Goal: Information Seeking & Learning: Check status

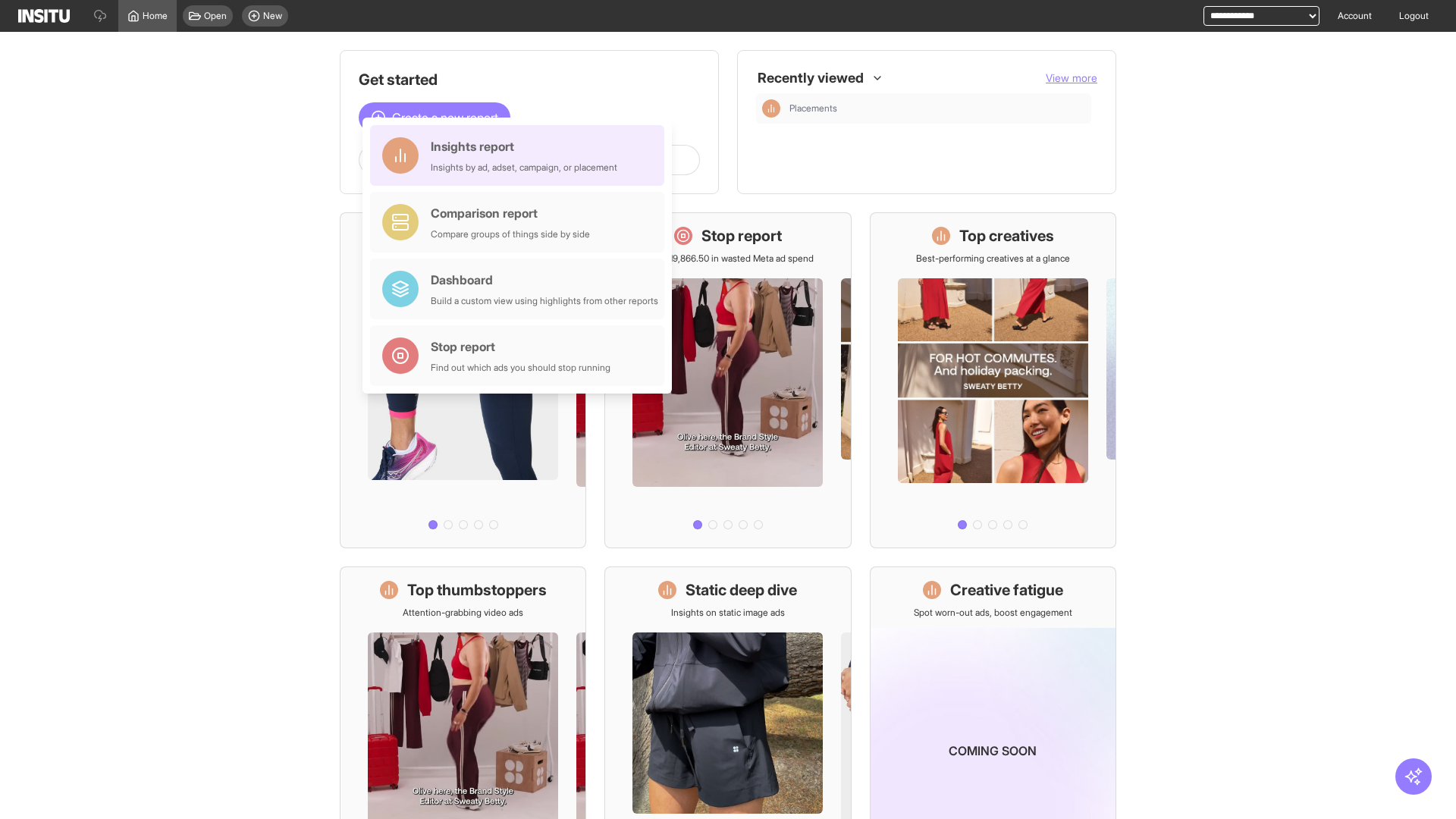
click at [521, 156] on div "Insights report Insights by ad, adset, campaign, or placement" at bounding box center [523, 156] width 187 height 36
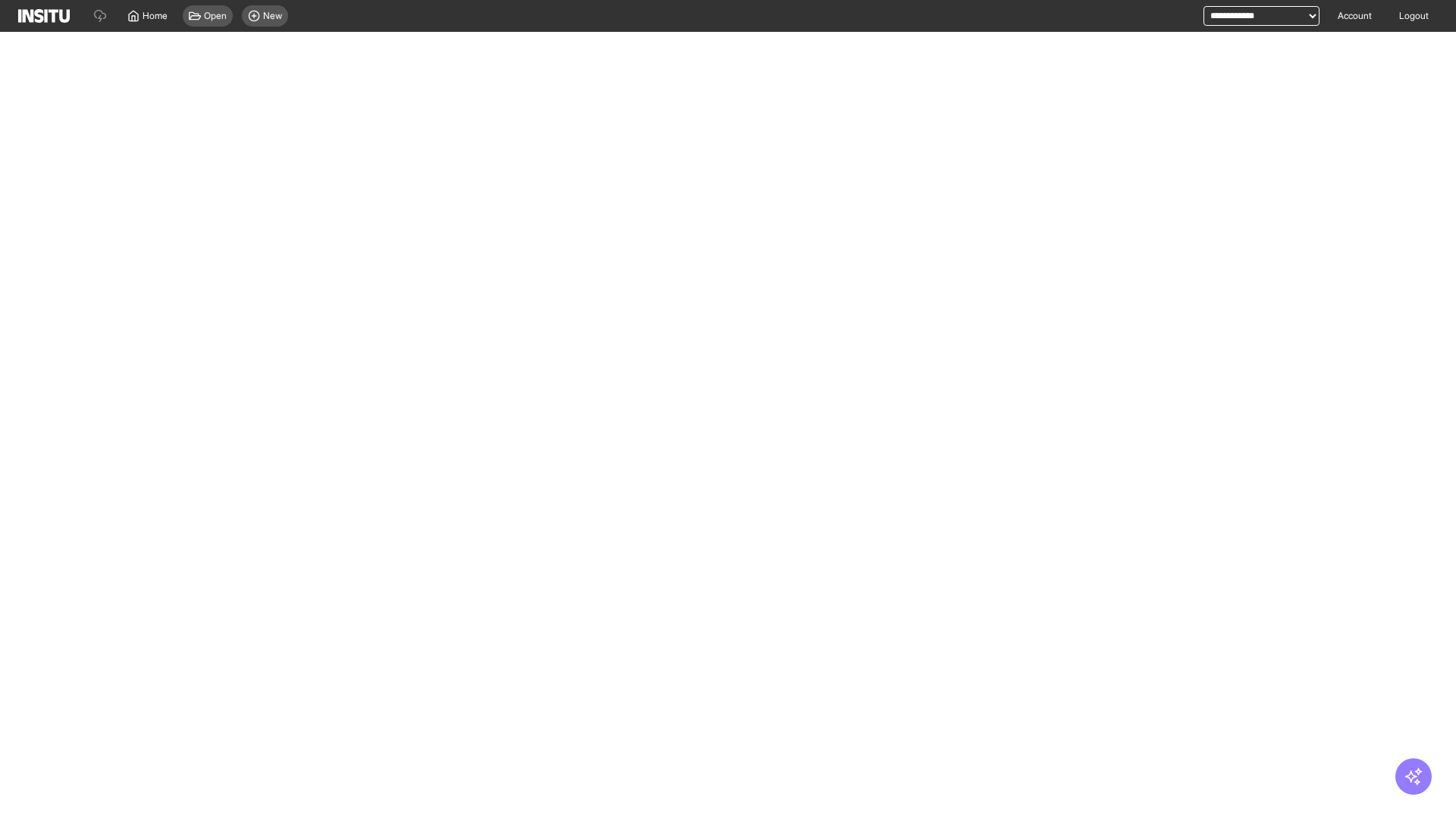
select select "**"
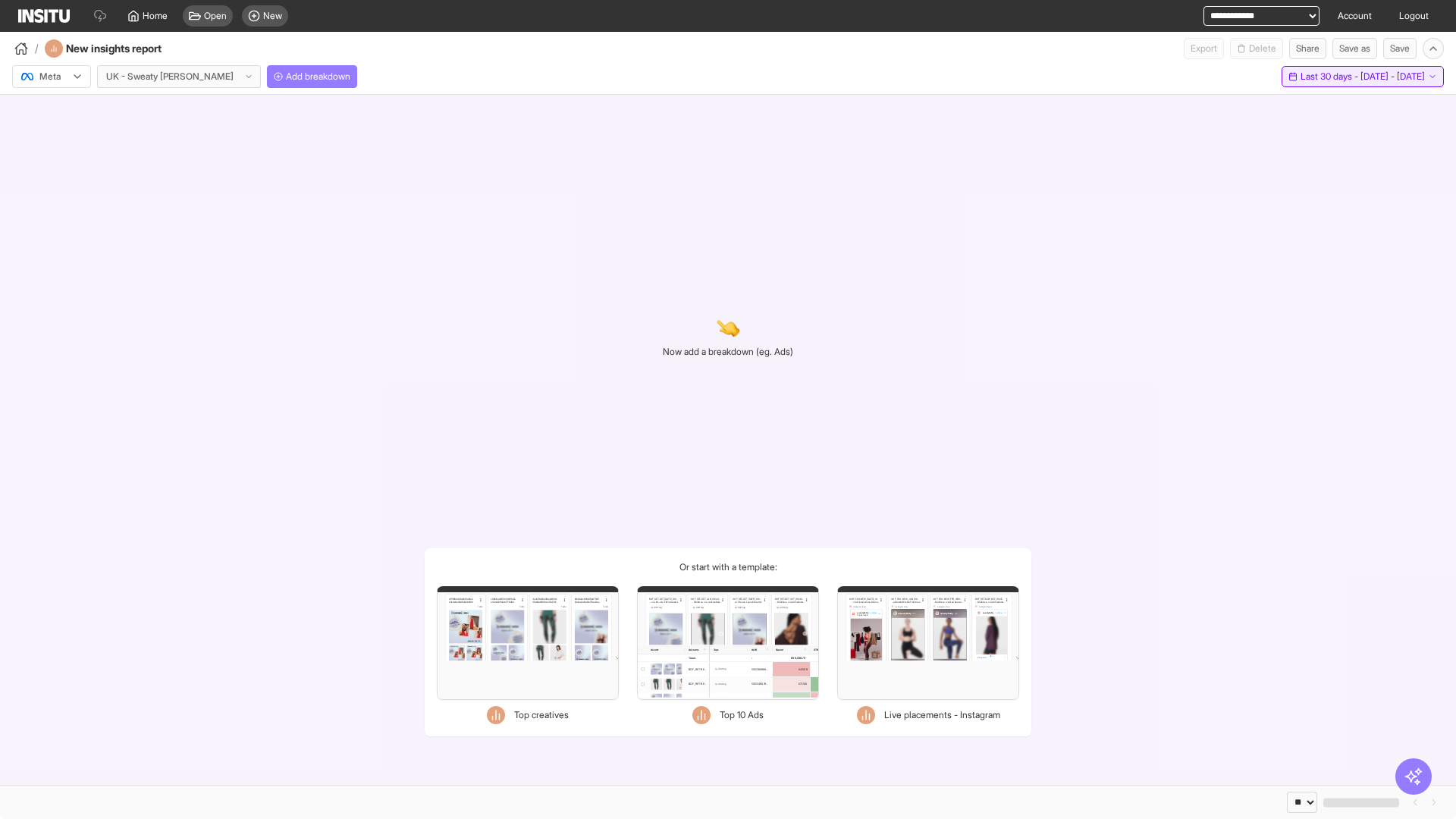
click at [1334, 76] on span "Last 30 days - [DATE] - [DATE]" at bounding box center [1362, 76] width 125 height 12
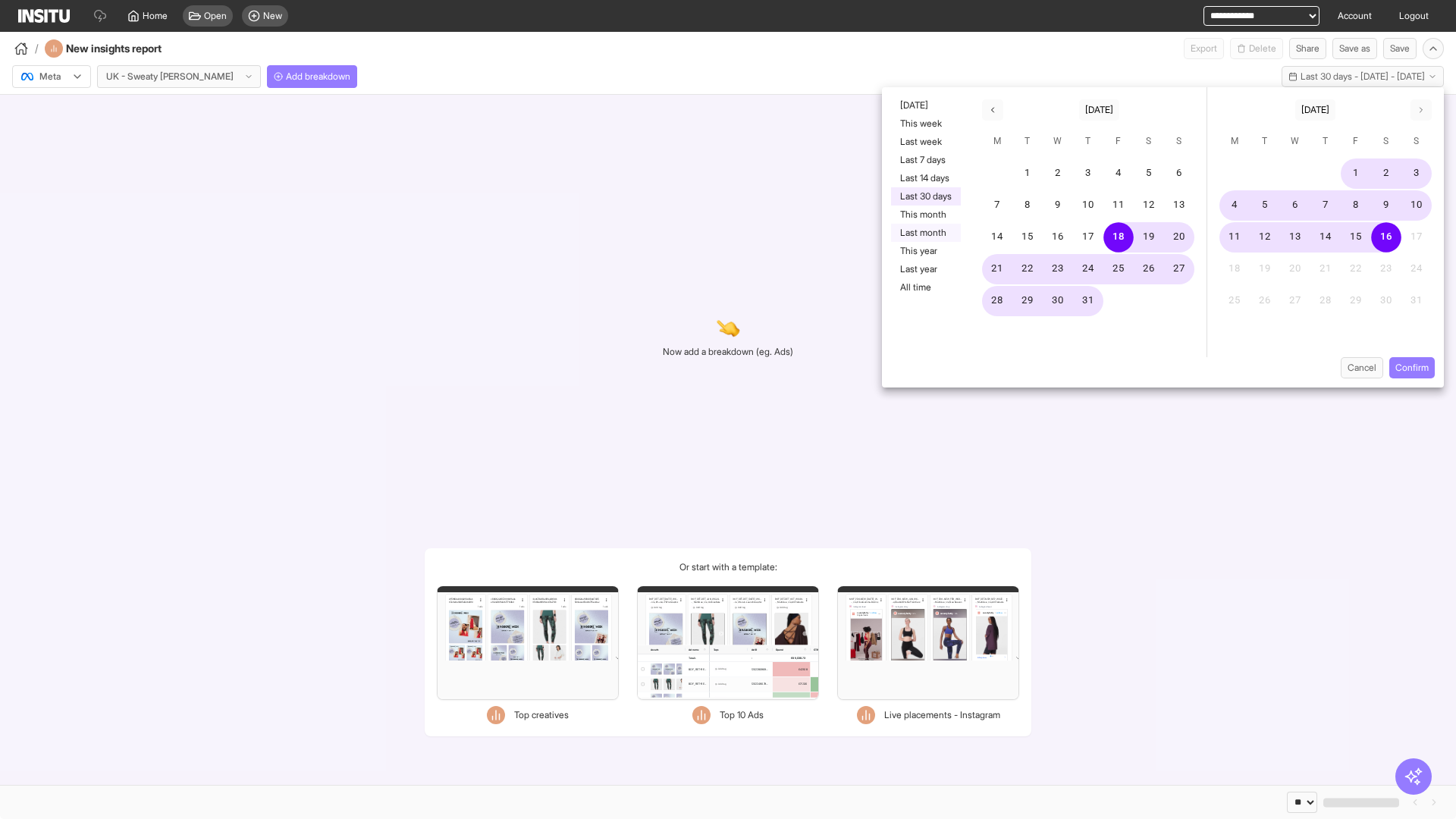
click at [925, 233] on button "Last month" at bounding box center [926, 232] width 70 height 18
